Goal: Task Accomplishment & Management: Use online tool/utility

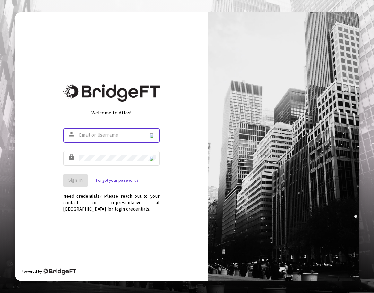
click at [112, 134] on input "text" at bounding box center [117, 135] width 77 height 5
type input "james@kirtlandhillscapital.com"
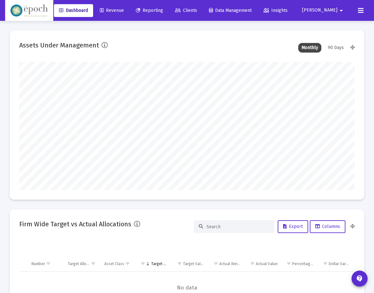
scroll to position [128, 335]
type input "2025-08-29"
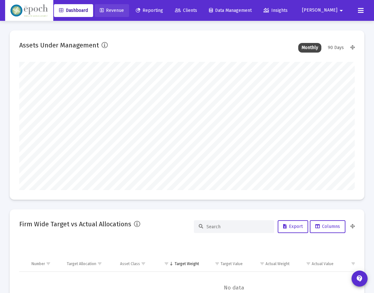
click at [124, 11] on span "Revenue" at bounding box center [112, 10] width 24 height 5
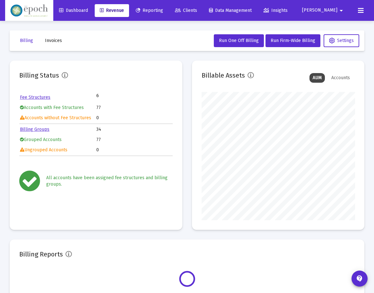
scroll to position [128, 153]
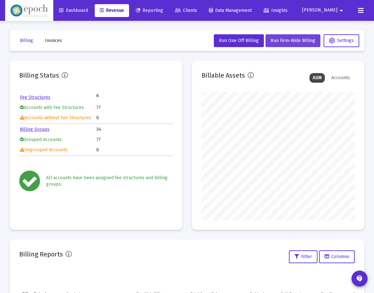
click at [272, 39] on span "Run Firm-Wide Billing" at bounding box center [293, 40] width 45 height 5
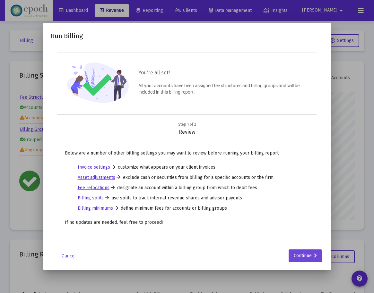
click at [306, 260] on div "Continue" at bounding box center [305, 256] width 23 height 13
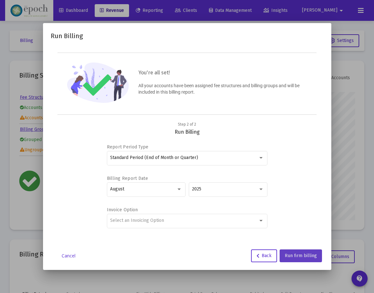
click at [289, 253] on button "Run firm billing" at bounding box center [301, 256] width 42 height 13
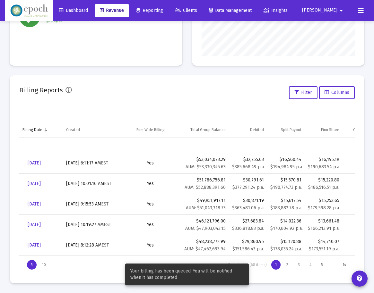
scroll to position [164, 0]
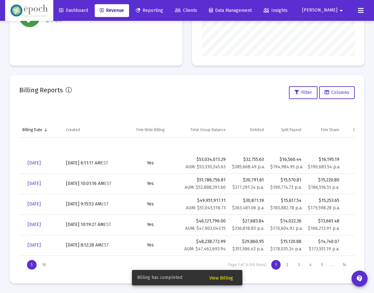
click at [210, 276] on span "View Billing" at bounding box center [221, 278] width 24 height 5
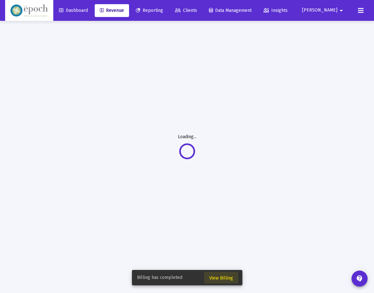
scroll to position [21, 0]
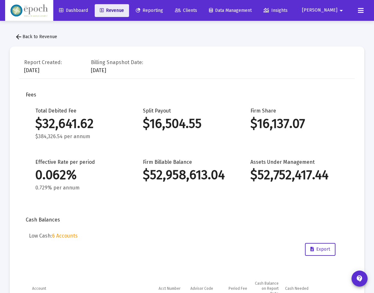
click at [129, 14] on link "Revenue" at bounding box center [112, 10] width 34 height 13
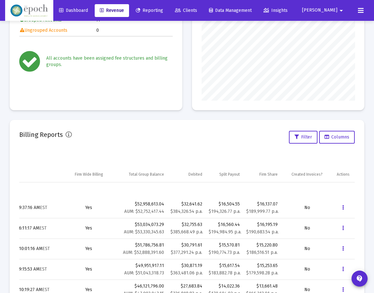
scroll to position [0, 62]
click at [342, 208] on button "Data grid" at bounding box center [343, 208] width 13 height 13
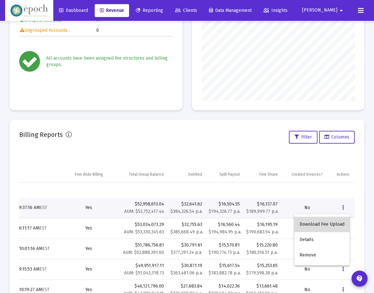
click at [329, 220] on button "Download Fee Upload" at bounding box center [321, 224] width 55 height 15
